Goal: Transaction & Acquisition: Purchase product/service

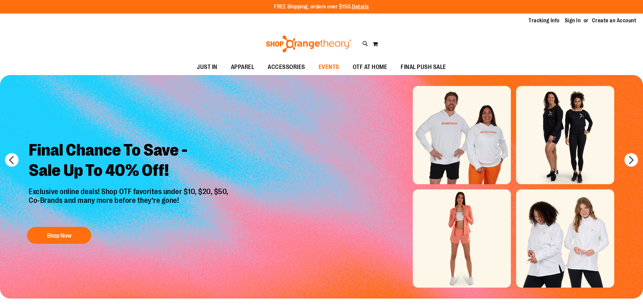
click at [329, 65] on span "EVENTS" at bounding box center [329, 66] width 21 height 15
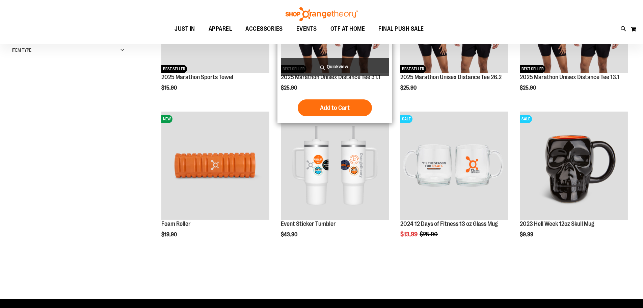
scroll to position [67, 0]
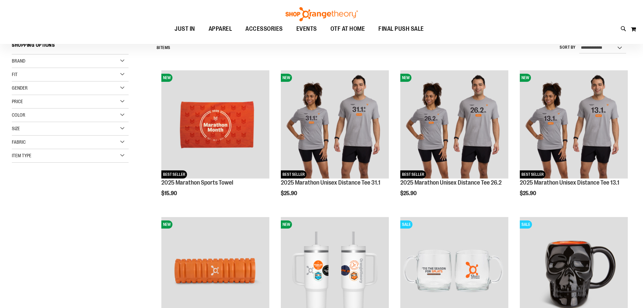
click at [306, 14] on img at bounding box center [322, 14] width 74 height 14
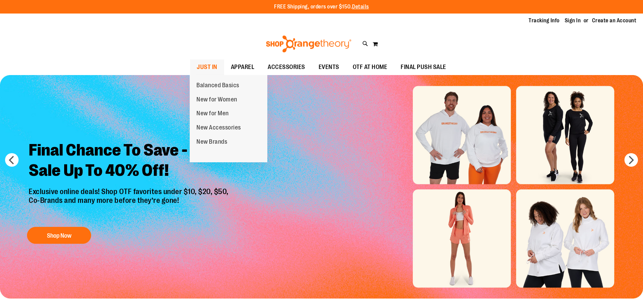
click at [216, 68] on span "JUST IN" at bounding box center [207, 66] width 21 height 15
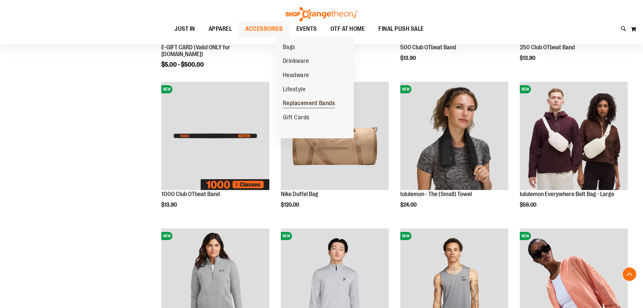
scroll to position [236, 0]
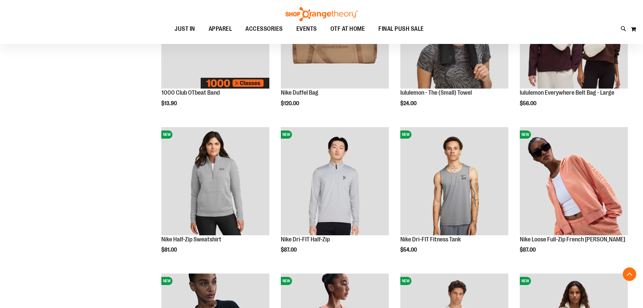
scroll to position [101, 0]
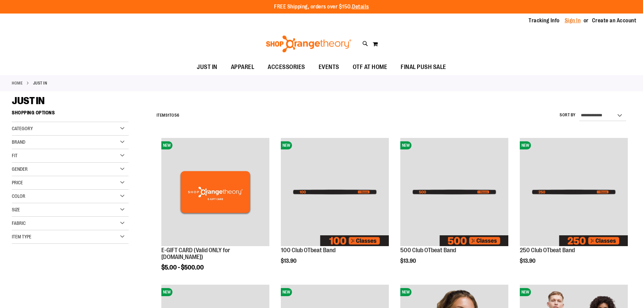
click at [574, 22] on link "Sign In" at bounding box center [573, 20] width 16 height 7
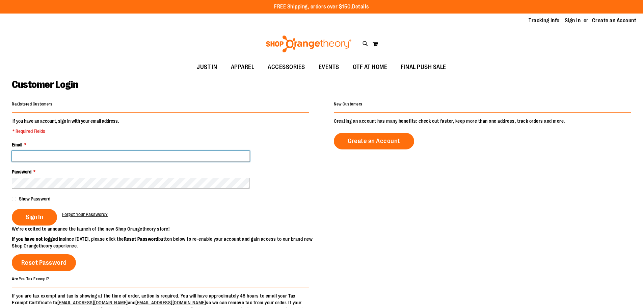
click at [111, 154] on input "Email *" at bounding box center [131, 156] width 238 height 11
type input "**********"
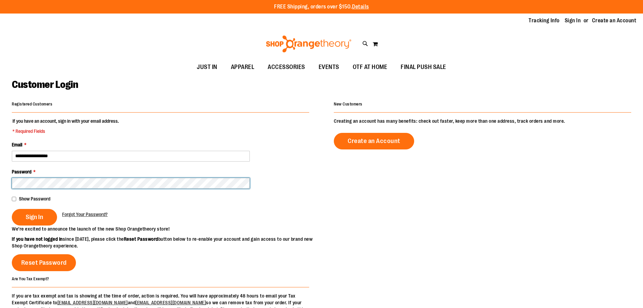
click at [12, 209] on button "Sign In" at bounding box center [34, 217] width 45 height 17
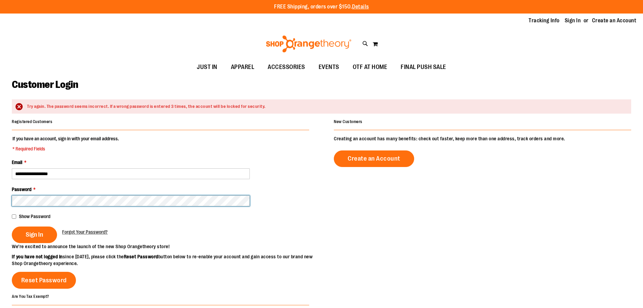
click at [12, 226] on button "Sign In" at bounding box center [34, 234] width 45 height 17
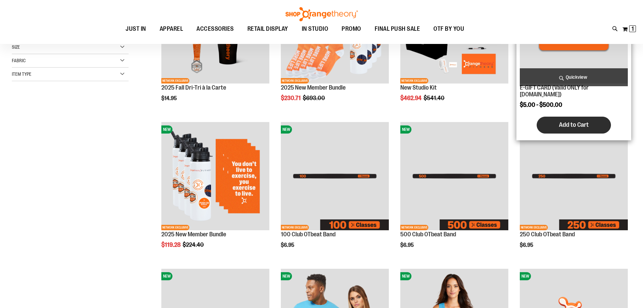
scroll to position [236, 0]
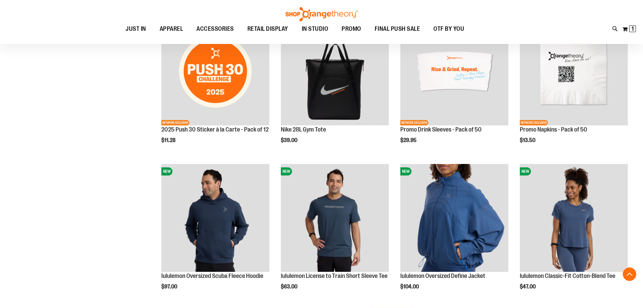
scroll to position [1148, 0]
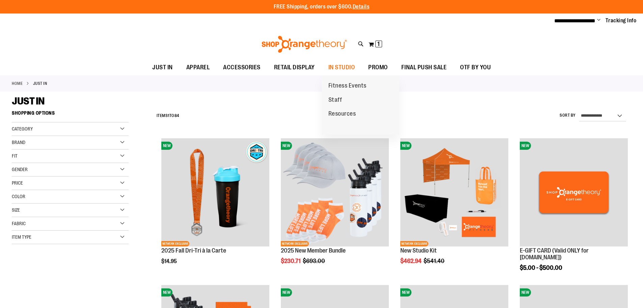
click at [339, 86] on span "Fitness Events" at bounding box center [348, 86] width 38 height 8
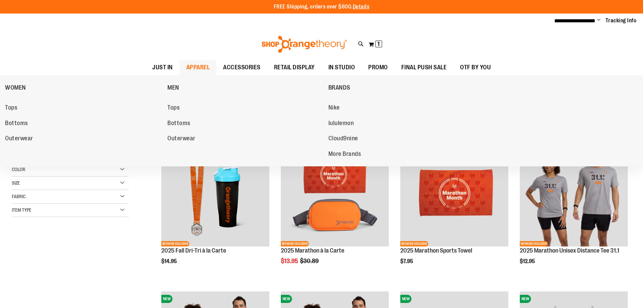
click at [194, 69] on span "APPAREL" at bounding box center [198, 67] width 24 height 15
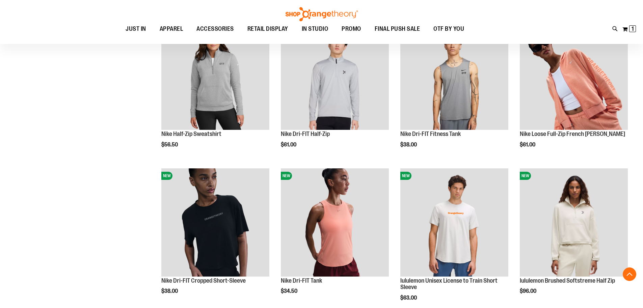
scroll to position [405, 0]
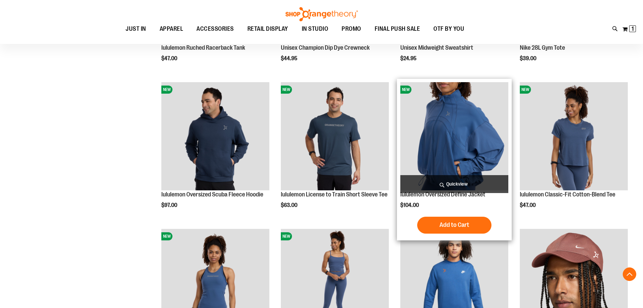
scroll to position [270, 0]
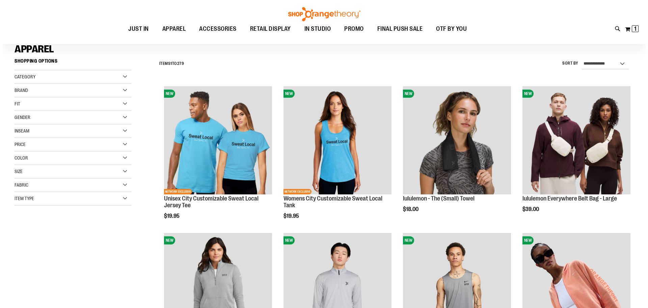
scroll to position [101, 0]
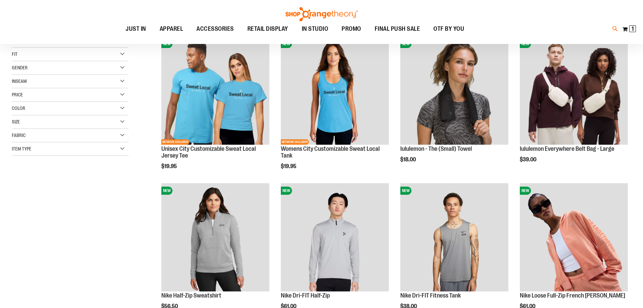
click at [614, 30] on icon at bounding box center [616, 29] width 6 height 8
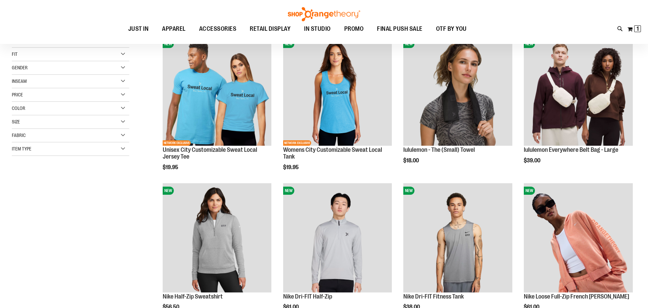
click at [570, 36] on button "submit" at bounding box center [570, 39] width 20 height 20
type input "*********"
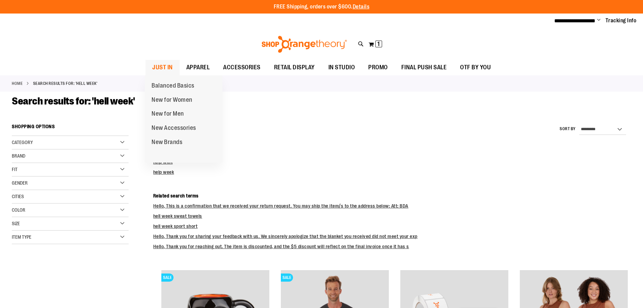
click at [171, 65] on span "JUST IN" at bounding box center [162, 67] width 21 height 15
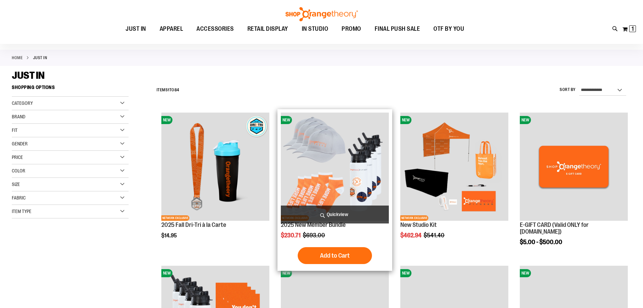
scroll to position [101, 0]
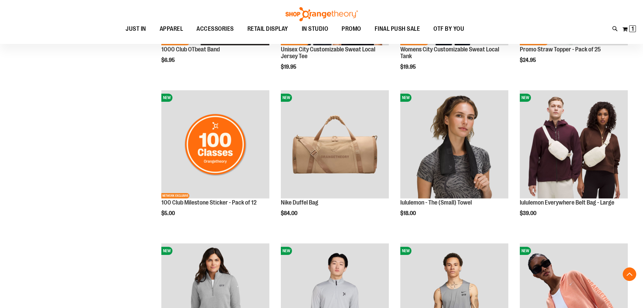
scroll to position [743, 0]
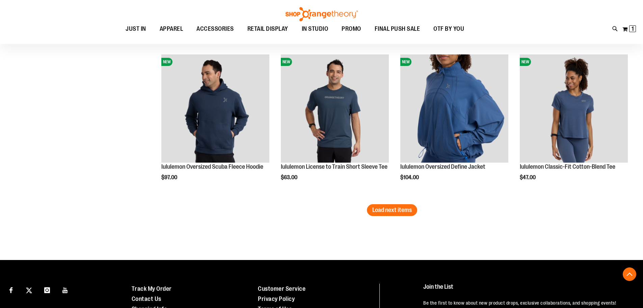
scroll to position [1317, 0]
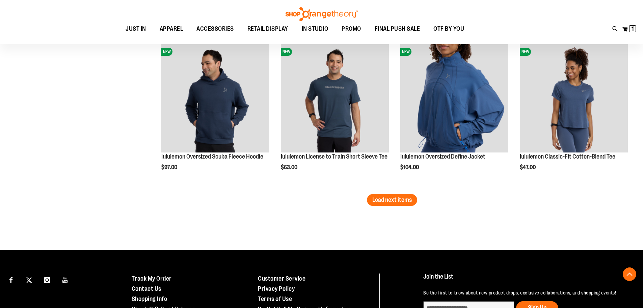
click at [395, 196] on span "Load next items" at bounding box center [392, 199] width 40 height 7
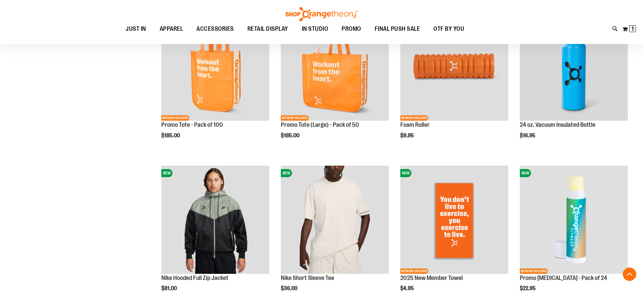
scroll to position [1823, 0]
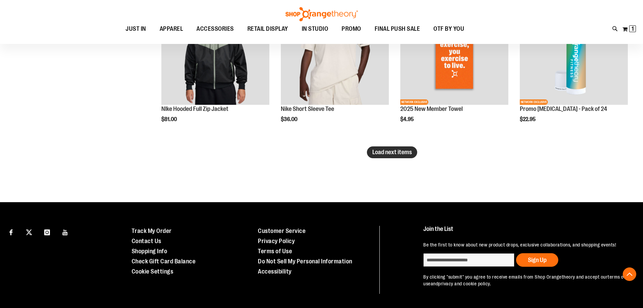
click at [390, 156] on button "Load next items" at bounding box center [392, 152] width 50 height 12
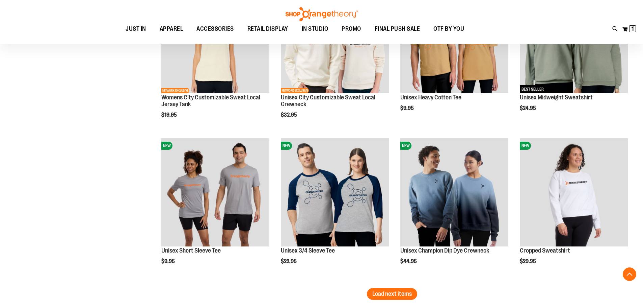
scroll to position [2194, 0]
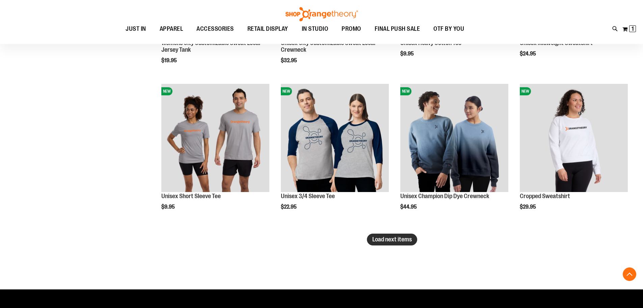
click at [388, 242] on span "Load next items" at bounding box center [392, 239] width 40 height 7
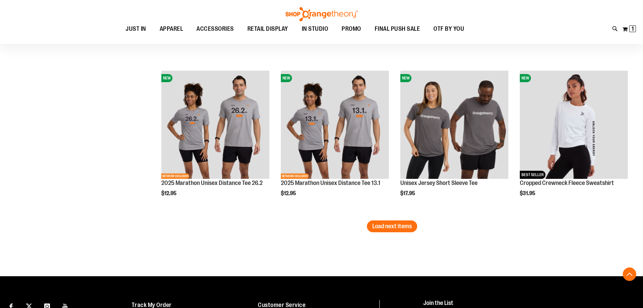
scroll to position [2667, 0]
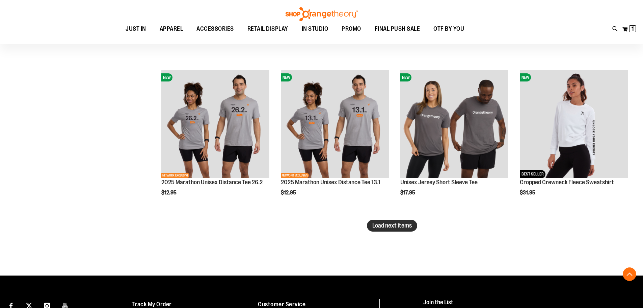
click at [393, 224] on span "Load next items" at bounding box center [392, 225] width 40 height 7
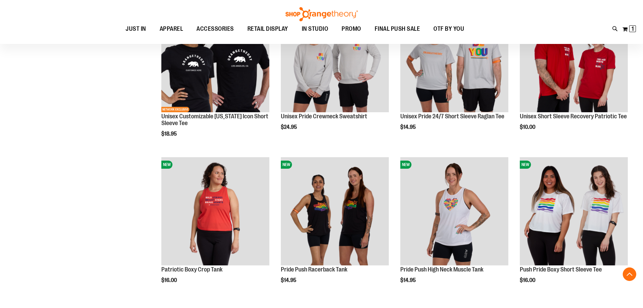
scroll to position [3207, 0]
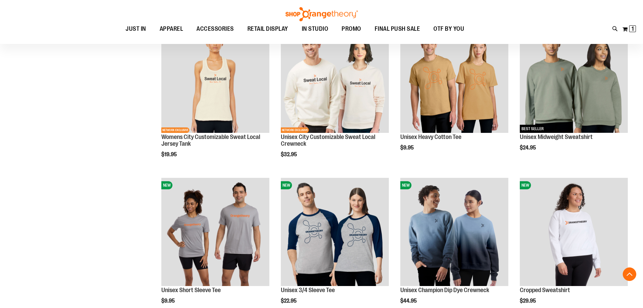
scroll to position [2093, 0]
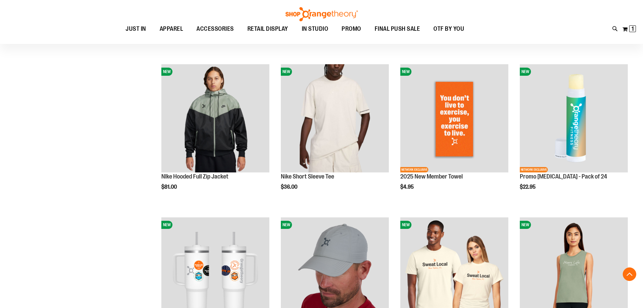
scroll to position [1857, 0]
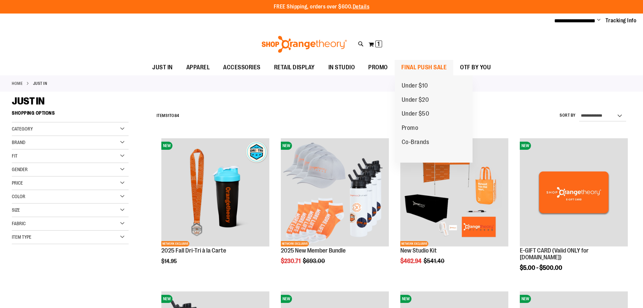
click at [409, 67] on span "FINAL PUSH SALE" at bounding box center [424, 67] width 46 height 15
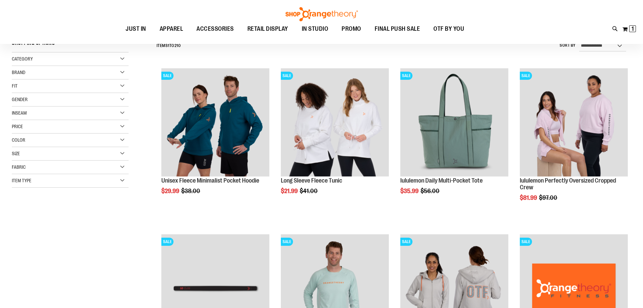
scroll to position [67, 0]
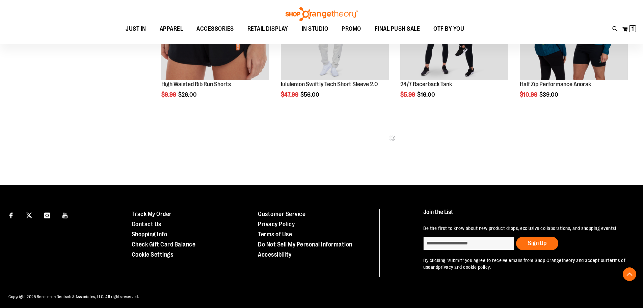
scroll to position [501, 0]
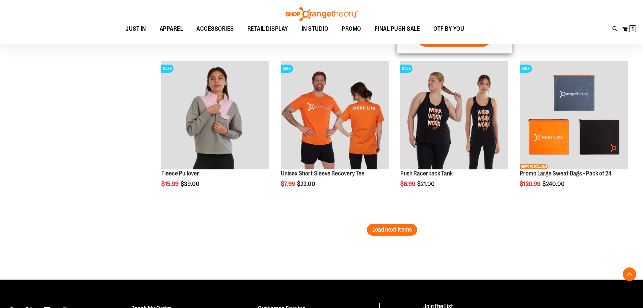
scroll to position [1412, 0]
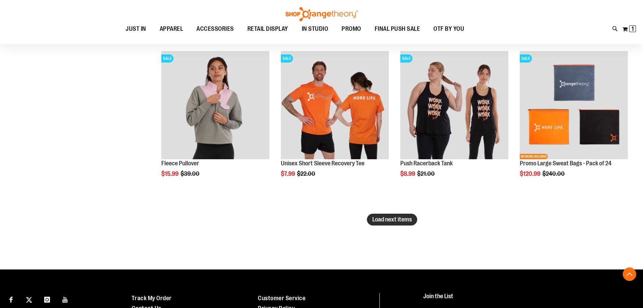
click at [406, 215] on button "Load next items" at bounding box center [392, 219] width 50 height 12
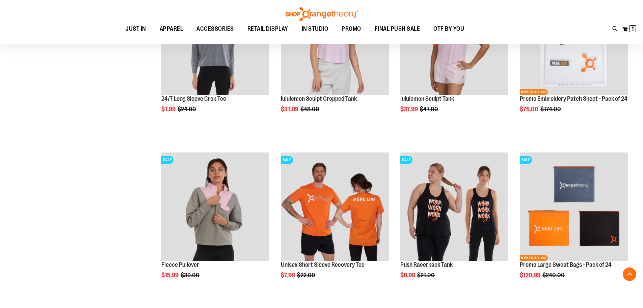
scroll to position [1176, 0]
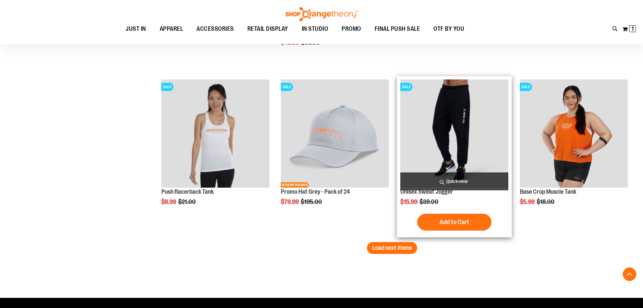
scroll to position [1885, 0]
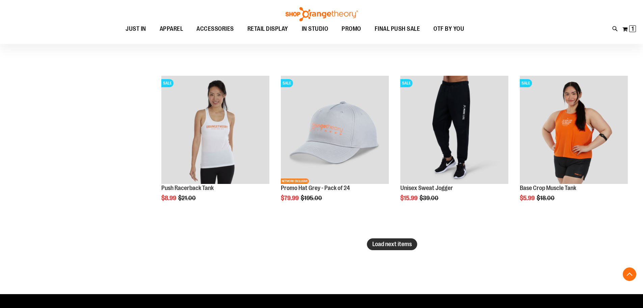
click at [397, 245] on span "Load next items" at bounding box center [392, 243] width 40 height 7
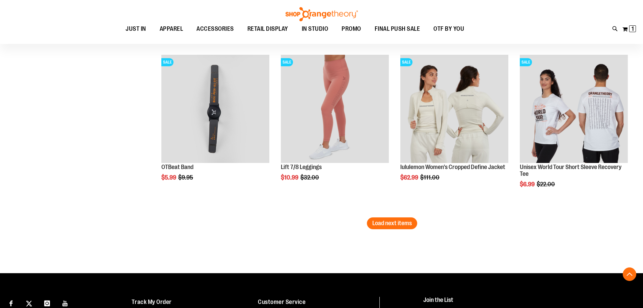
scroll to position [2425, 0]
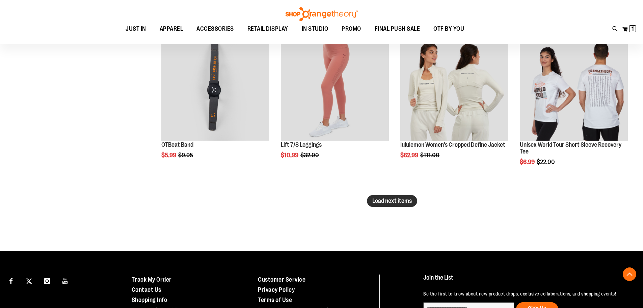
click at [392, 202] on span "Load next items" at bounding box center [392, 200] width 40 height 7
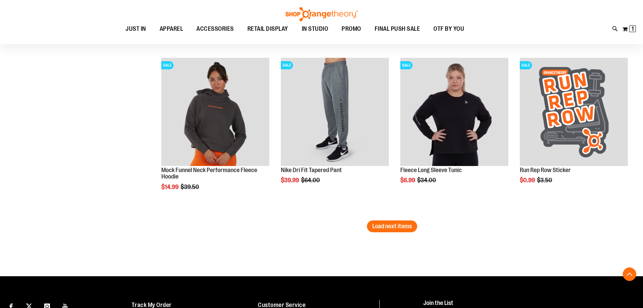
scroll to position [2898, 0]
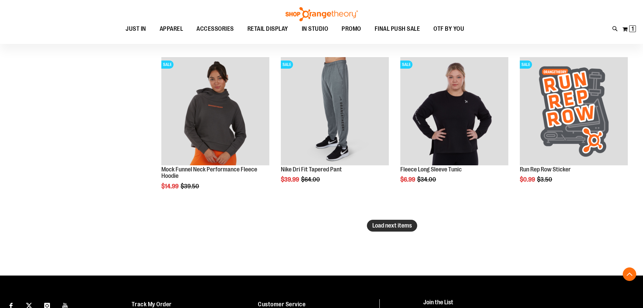
click at [390, 223] on span "Load next items" at bounding box center [392, 225] width 40 height 7
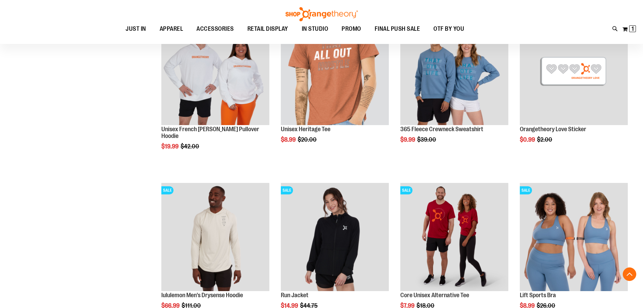
scroll to position [3337, 0]
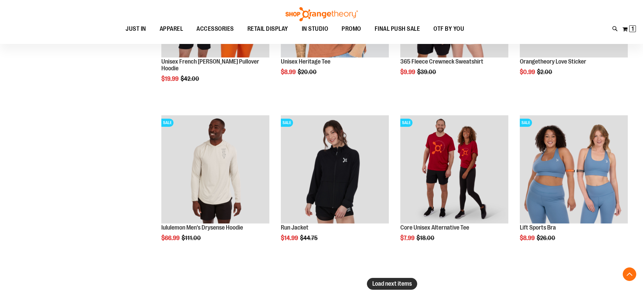
click at [385, 280] on button "Load next items" at bounding box center [392, 284] width 50 height 12
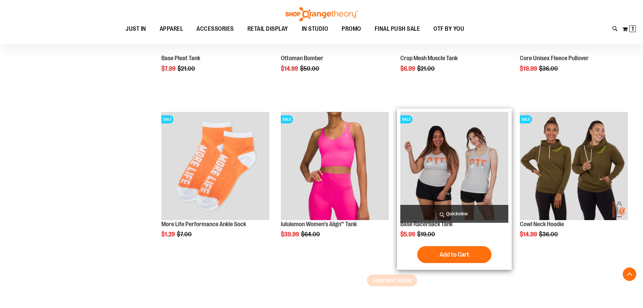
scroll to position [3844, 0]
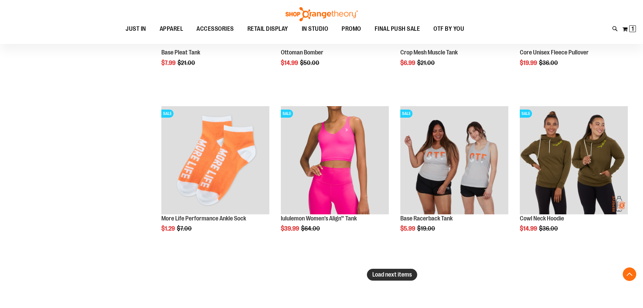
click at [399, 275] on span "Load next items" at bounding box center [392, 274] width 40 height 7
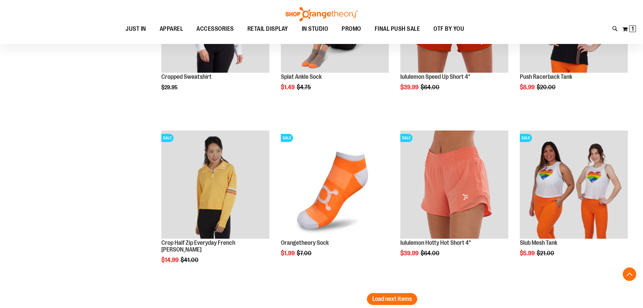
scroll to position [4384, 0]
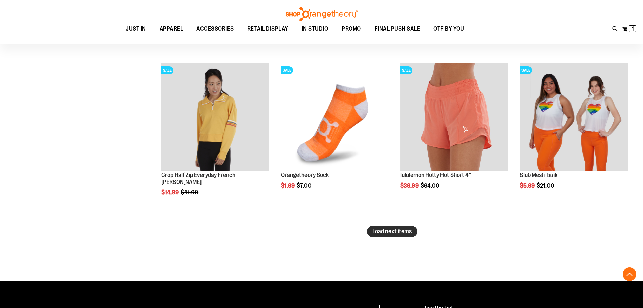
click at [398, 228] on span "Load next items" at bounding box center [392, 231] width 40 height 7
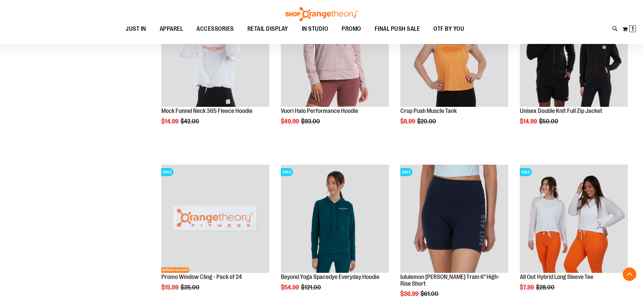
scroll to position [4789, 0]
